Goal: Task Accomplishment & Management: Manage account settings

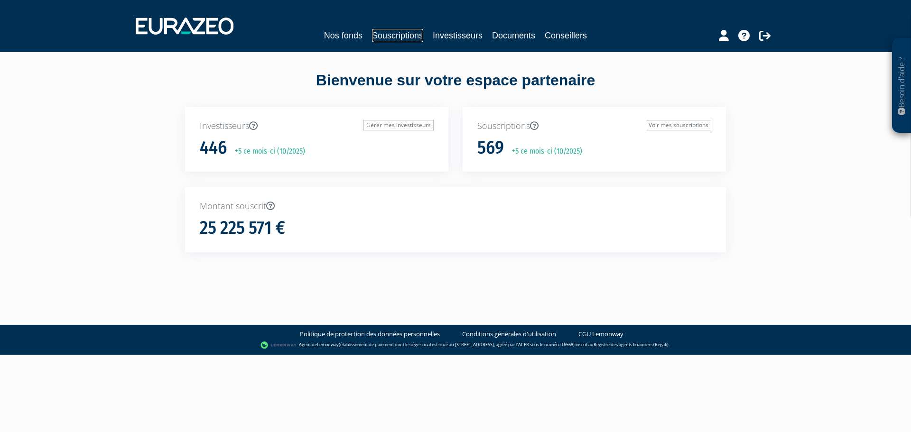
click at [395, 42] on link "Souscriptions" at bounding box center [397, 35] width 51 height 13
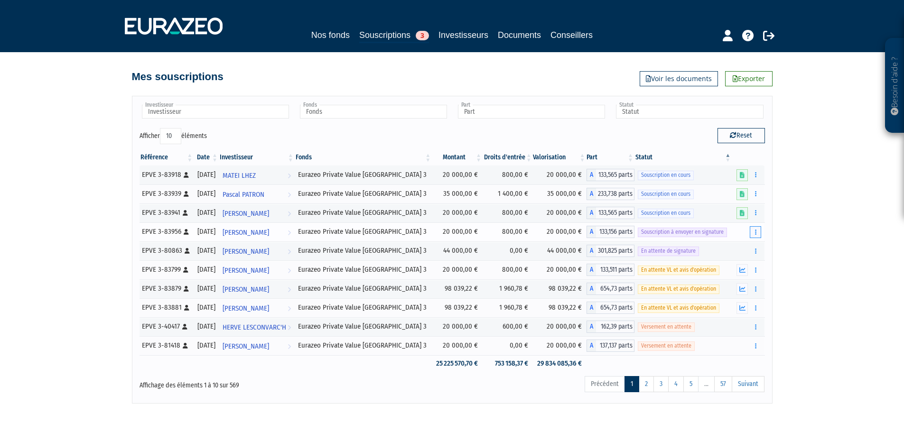
click at [756, 234] on icon "button" at bounding box center [755, 232] width 1 height 6
click at [738, 251] on link "Envoyer à signer" at bounding box center [731, 250] width 54 height 16
click at [754, 233] on button "button" at bounding box center [755, 232] width 11 height 12
click at [737, 248] on link "Envoyer à signer" at bounding box center [731, 250] width 54 height 16
click at [841, 243] on div "Besoin d'aide ? × J'ai besoin d'aide Si vous avez une question à propos du fonc…" at bounding box center [452, 202] width 904 height 404
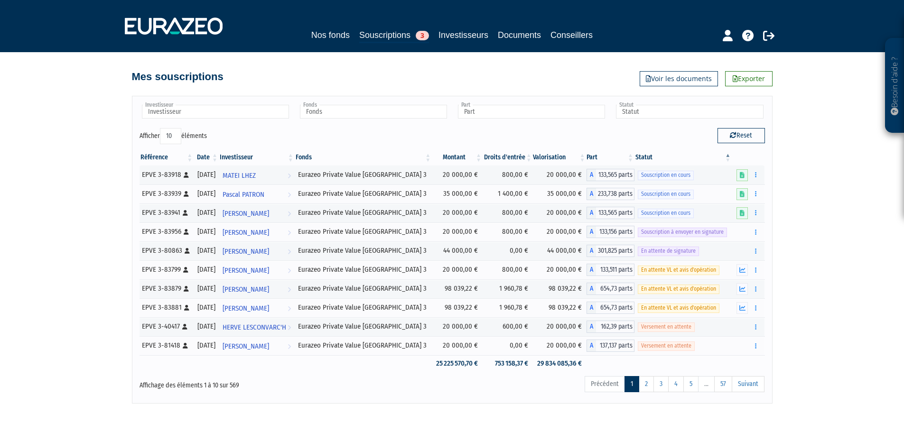
scroll to position [41, 0]
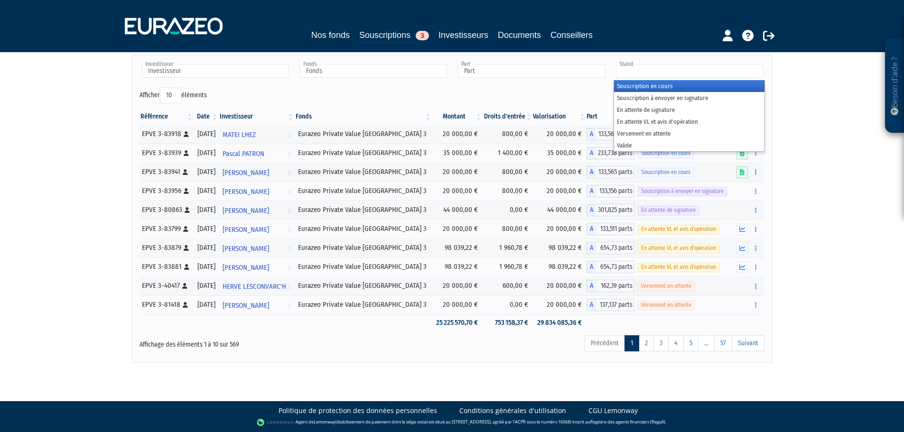
drag, startPoint x: 643, startPoint y: 75, endPoint x: 592, endPoint y: 75, distance: 50.8
click at [591, 75] on div "Investisseur 4B 534 INVEST [PERSON_NAME] [PERSON_NAME] [PERSON_NAME] [PERSON_NA…" at bounding box center [452, 75] width 640 height 25
type input "Statut"
click at [677, 75] on input "text" at bounding box center [689, 71] width 147 height 14
type input "ve"
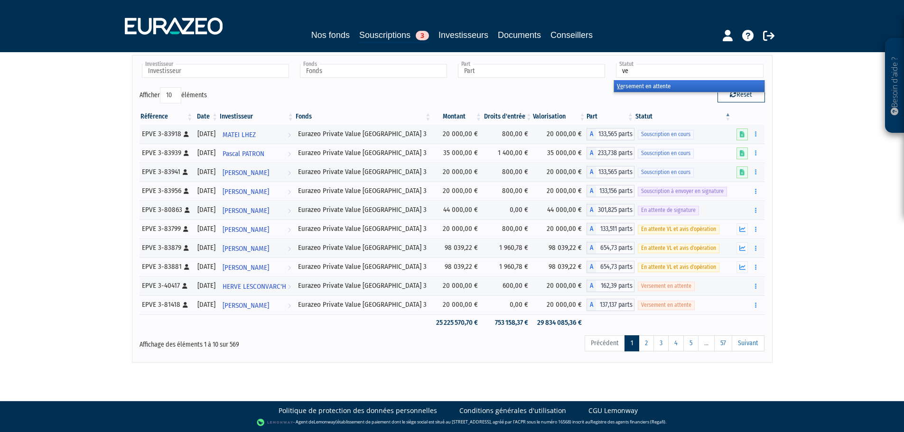
click at [647, 90] on li "Ve rsement en attente" at bounding box center [689, 86] width 150 height 12
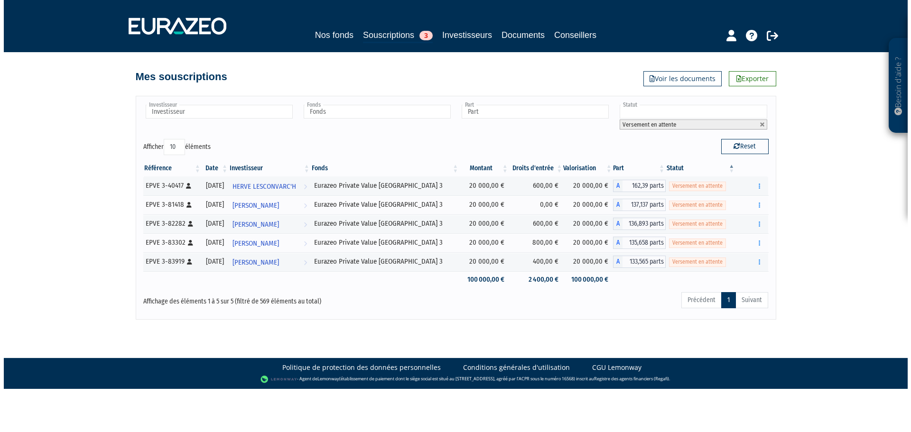
scroll to position [0, 0]
click at [760, 184] on button "button" at bounding box center [759, 186] width 11 height 12
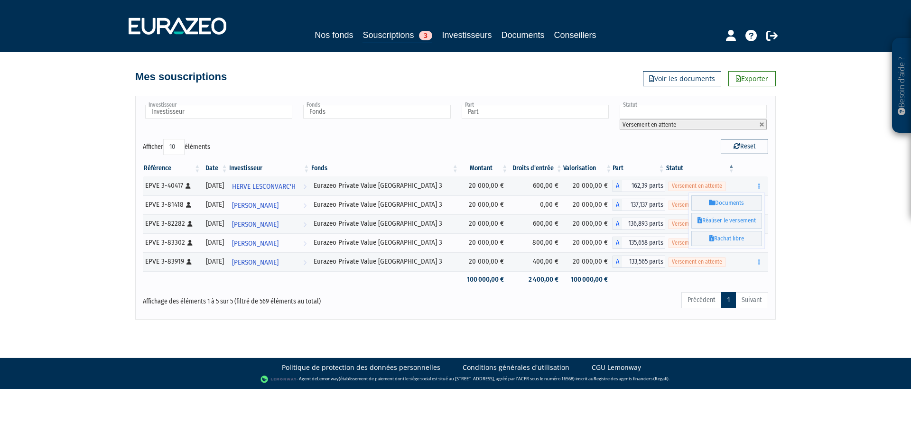
click at [830, 190] on div "Besoin d'aide ? × J'ai besoin d'aide Si vous avez une question à propos du fonc…" at bounding box center [455, 160] width 911 height 320
click at [848, 180] on div "Besoin d'aide ? × J'ai besoin d'aide Si vous avez une question à propos du fonc…" at bounding box center [455, 160] width 911 height 320
click at [417, 308] on div "Précédent 1 Suivant" at bounding box center [589, 301] width 359 height 21
drag, startPoint x: 143, startPoint y: 208, endPoint x: 181, endPoint y: 208, distance: 38.0
click at [181, 208] on td "EPVE 3-81418 [Français] Personne physique" at bounding box center [172, 205] width 58 height 19
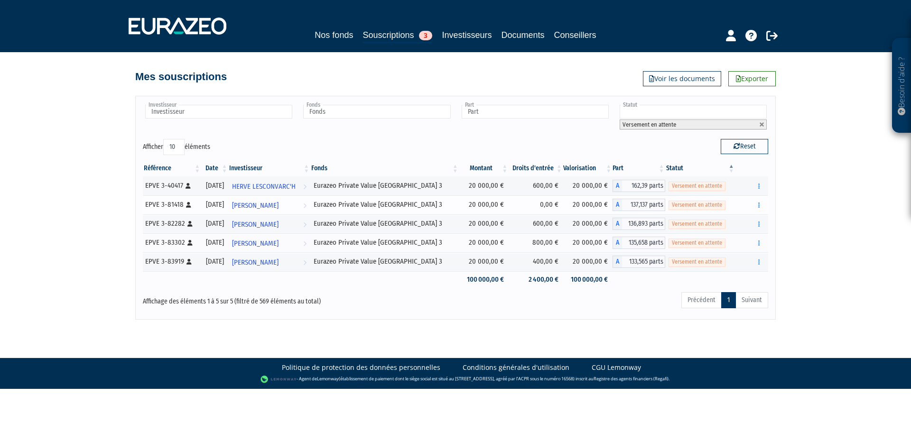
copy div "EPVE 3-81418"
